Goal: Find specific page/section: Find specific page/section

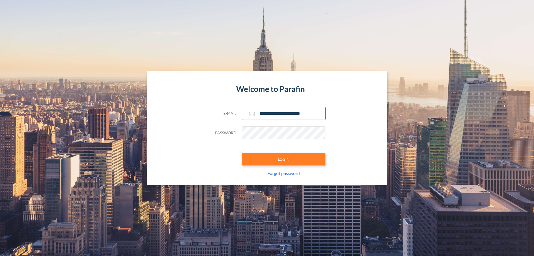
type input "**********"
click at [284, 159] on button "LOGIN" at bounding box center [283, 158] width 83 height 13
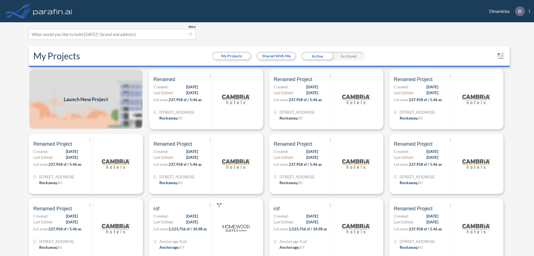
scroll to position [1, 0]
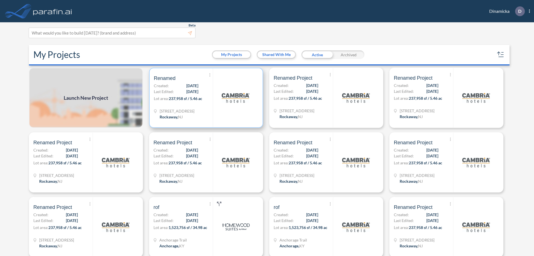
click at [205, 98] on p "Lot area: 237,958 sf / 5.46 ac" at bounding box center [183, 99] width 59 height 8
